Goal: Information Seeking & Learning: Find specific fact

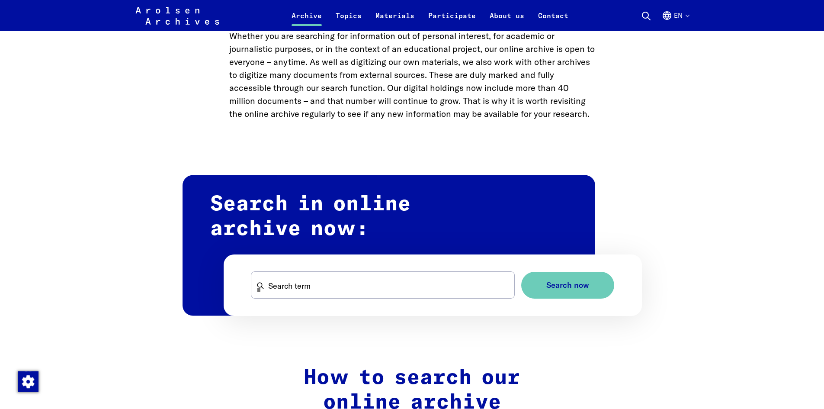
scroll to position [562, 0]
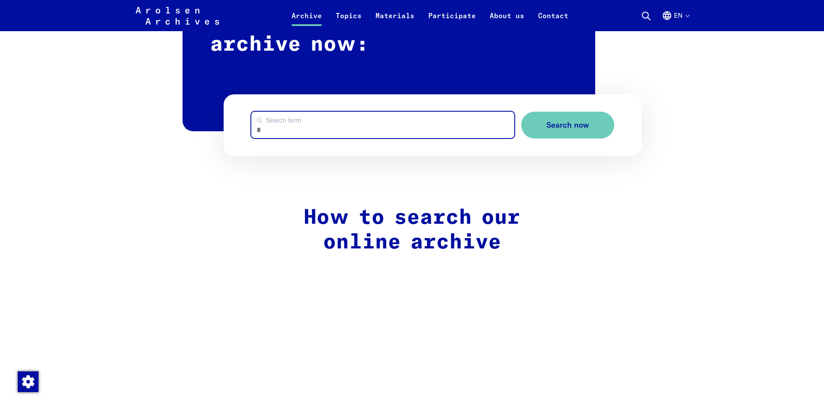
click at [314, 119] on input "Search term" at bounding box center [382, 125] width 263 height 26
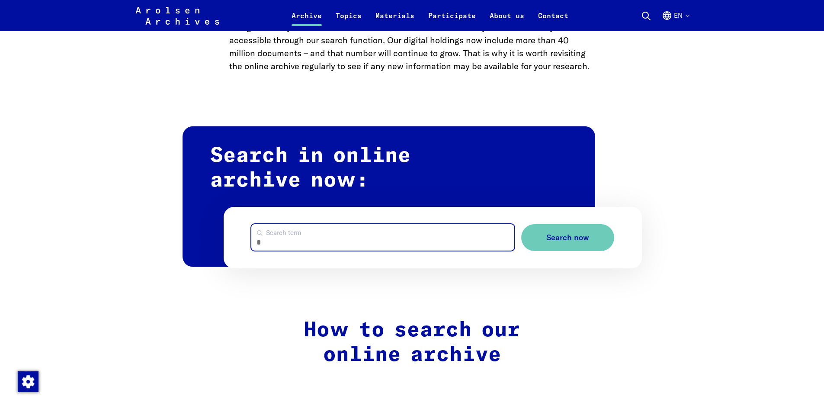
scroll to position [476, 0]
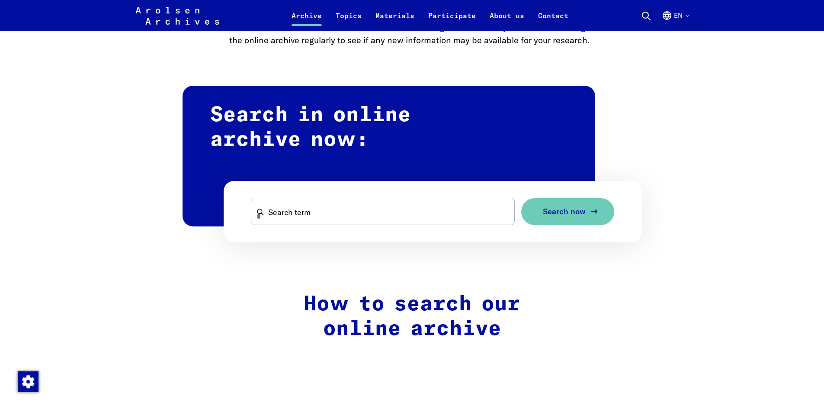
click at [590, 212] on icon "submit" at bounding box center [594, 211] width 10 height 10
click at [582, 212] on span "Search now" at bounding box center [564, 211] width 43 height 9
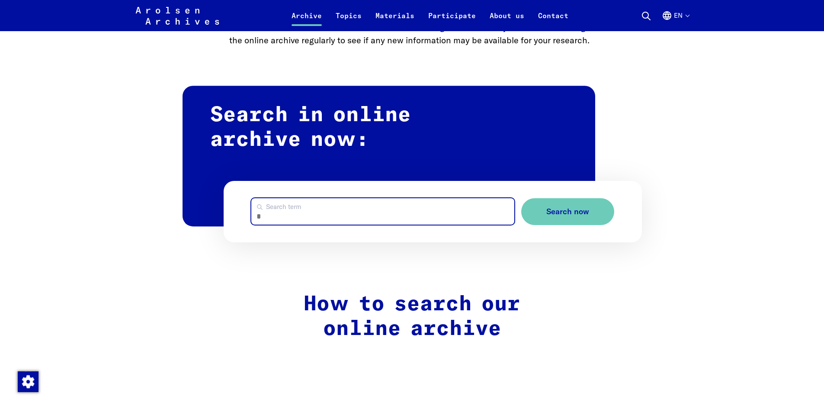
click at [374, 212] on input "Search term" at bounding box center [382, 211] width 263 height 26
type input "**********"
click at [521, 198] on button "Search now" at bounding box center [567, 211] width 93 height 27
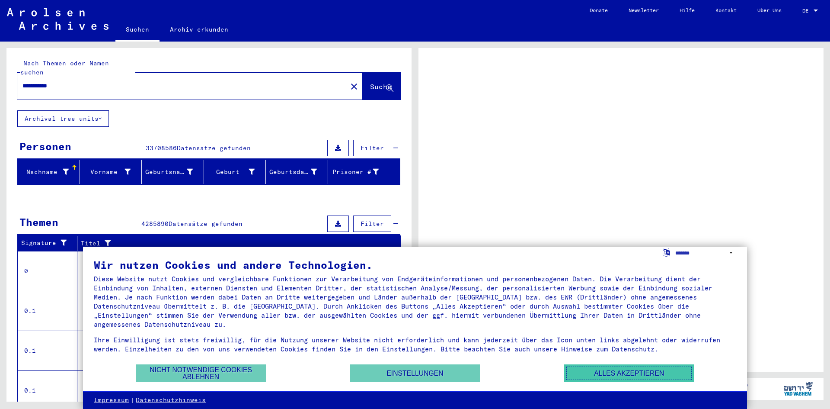
click at [635, 372] on button "Alles akzeptieren" at bounding box center [629, 373] width 130 height 18
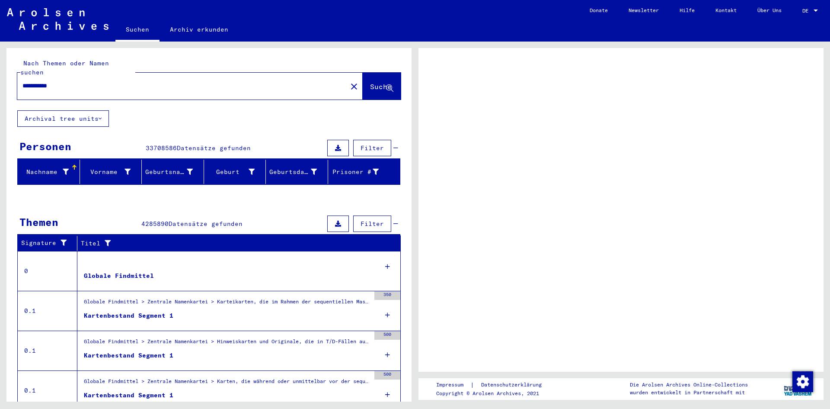
click at [122, 81] on input "**********" at bounding box center [182, 85] width 320 height 9
click at [378, 83] on span "Suche" at bounding box center [381, 87] width 23 height 9
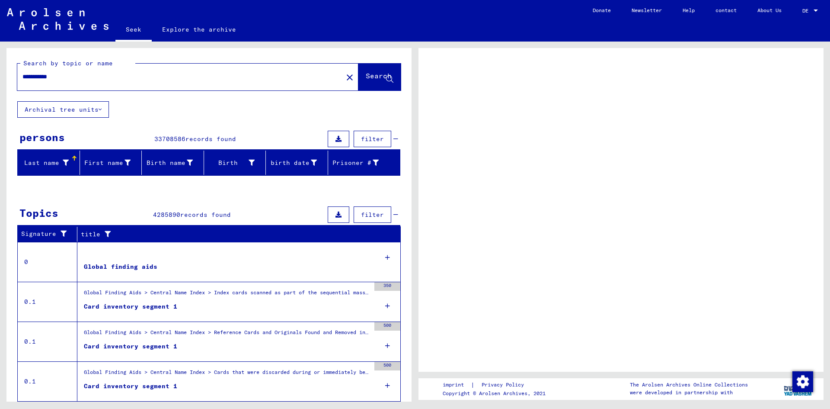
click at [382, 158] on div at bounding box center [383, 158] width 3 height 3
click at [70, 157] on div "Last name" at bounding box center [50, 163] width 58 height 14
click at [368, 139] on font "filter" at bounding box center [372, 139] width 23 height 8
click at [145, 80] on input "**********" at bounding box center [179, 76] width 315 height 9
click at [378, 82] on span "Search" at bounding box center [380, 78] width 28 height 9
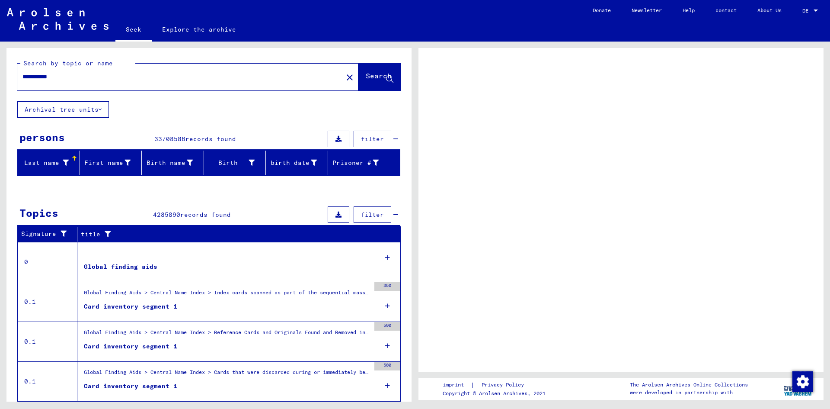
click at [375, 82] on span "Search" at bounding box center [380, 78] width 28 height 9
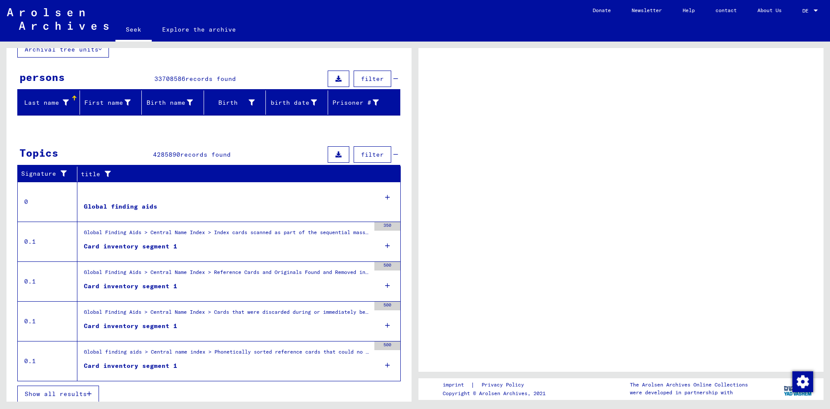
scroll to position [65, 0]
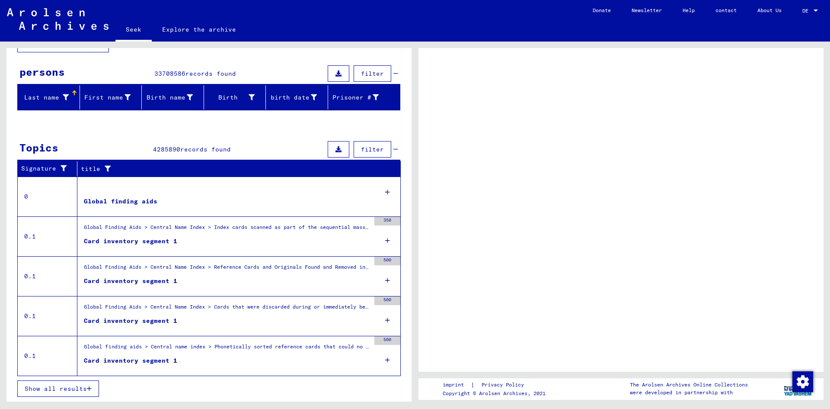
click at [192, 364] on figure "Card inventory segment 1" at bounding box center [227, 362] width 286 height 13
click at [176, 331] on div "Global Finding Aids > Central Name Index > Cards that were discarded during or …" at bounding box center [223, 315] width 293 height 39
click at [176, 327] on figure "Card inventory segment 1" at bounding box center [227, 322] width 286 height 13
click at [176, 326] on figure "Card inventory segment 1" at bounding box center [227, 322] width 286 height 13
click at [176, 325] on figure "Card inventory segment 1" at bounding box center [227, 322] width 286 height 13
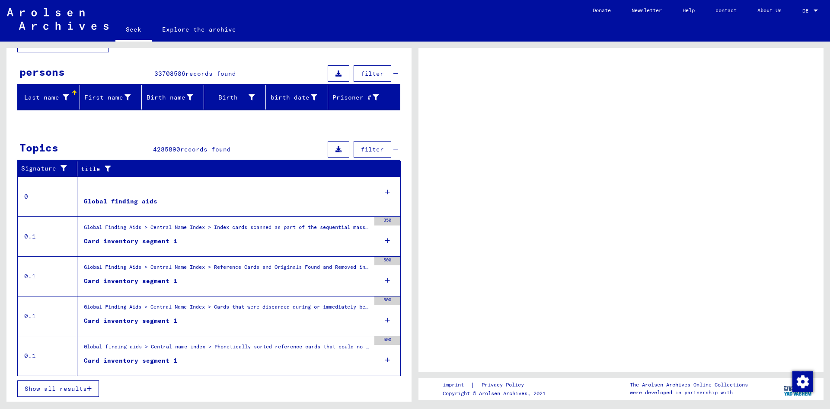
scroll to position [0, 0]
